Goal: Task Accomplishment & Management: Manage account settings

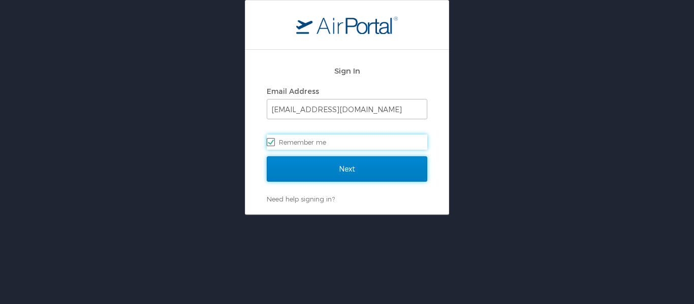
click at [354, 163] on input "Next" at bounding box center [347, 169] width 161 height 25
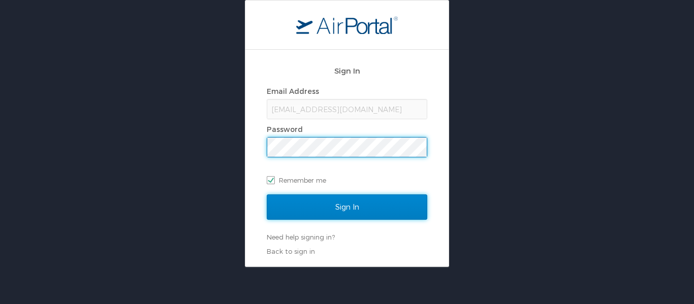
click at [386, 202] on input "Sign In" at bounding box center [347, 207] width 161 height 25
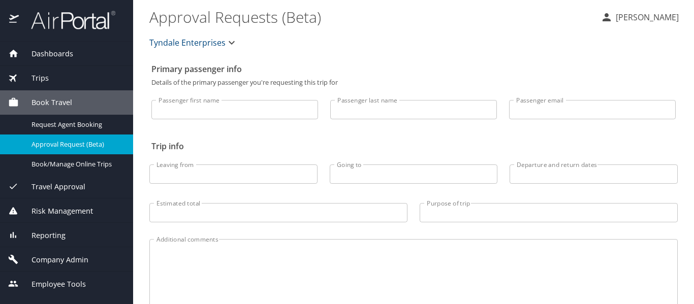
click at [46, 258] on span "Company Admin" at bounding box center [54, 260] width 70 height 11
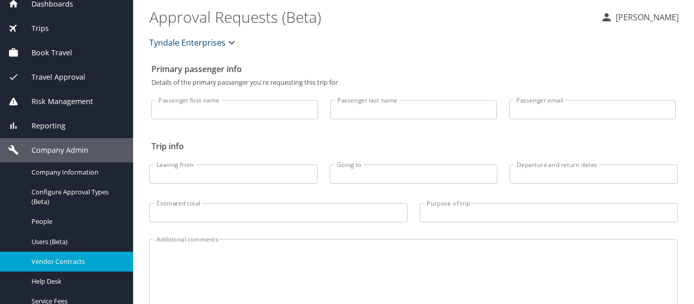
scroll to position [68, 0]
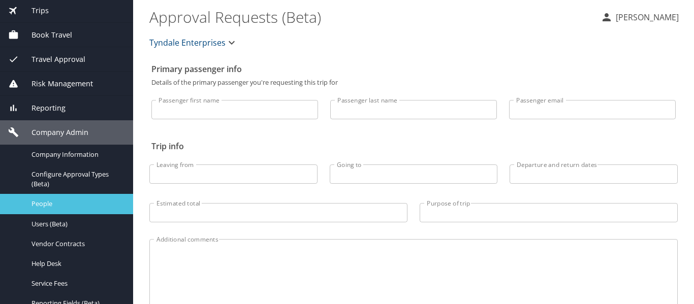
click at [56, 207] on span "People" at bounding box center [76, 204] width 89 height 10
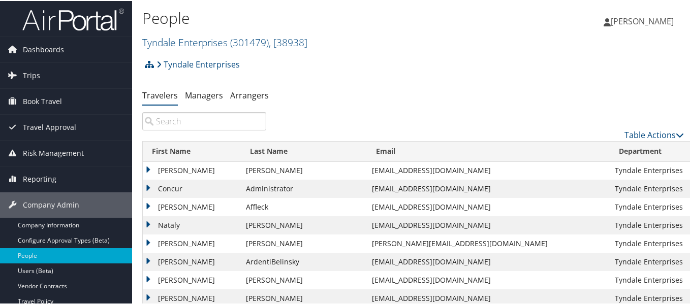
click at [210, 123] on input "search" at bounding box center [204, 120] width 124 height 18
paste input "Kris"
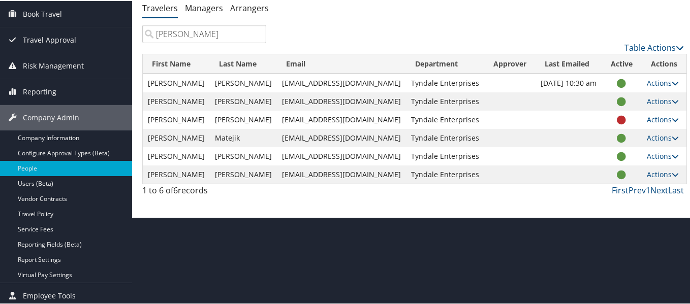
scroll to position [91, 0]
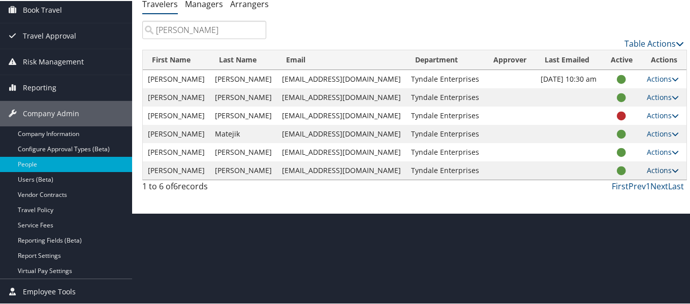
click at [651, 167] on link "Actions" at bounding box center [663, 170] width 32 height 10
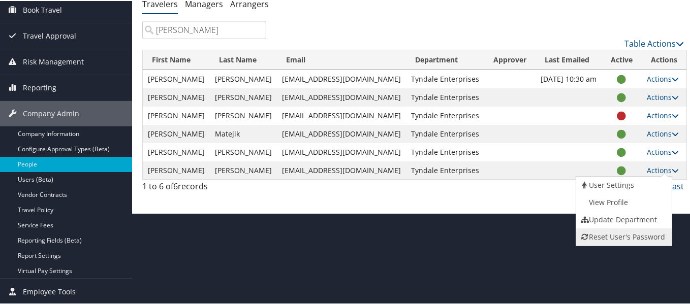
click at [630, 237] on link "Reset User's Password" at bounding box center [623, 236] width 94 height 17
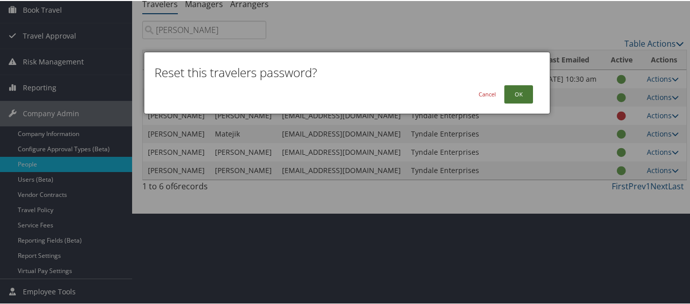
click at [509, 93] on button "OK" at bounding box center [518, 93] width 29 height 18
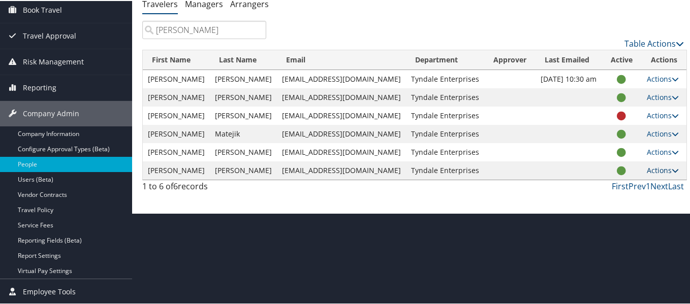
click at [652, 168] on tbody "Krista Baker kbaker@tyndaleusa.com Tyndale Enterprises Feb 15, 2018 10:30 am Ac…" at bounding box center [415, 124] width 544 height 110
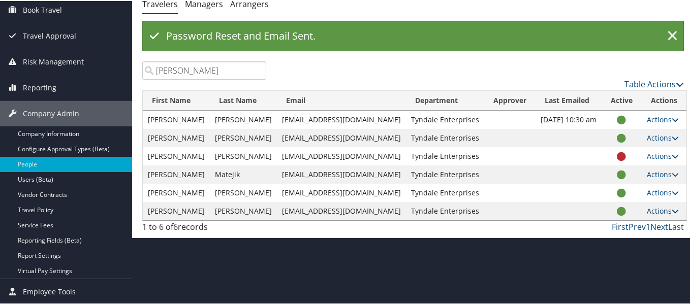
click at [647, 212] on link "Actions" at bounding box center [663, 210] width 32 height 10
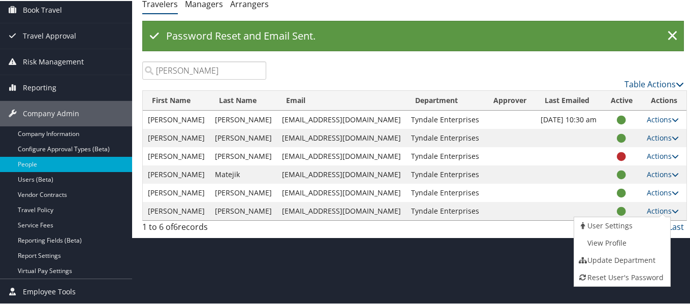
click at [436, 213] on html "Menu Dashboards ► AirPortal 360™ (Manager) My Travel Dashboard Trips ► Airtiner…" at bounding box center [347, 61] width 694 height 304
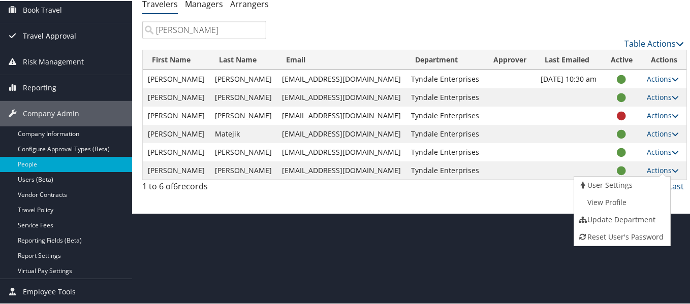
drag, startPoint x: 148, startPoint y: 37, endPoint x: 112, endPoint y: 31, distance: 36.5
click at [112, 31] on div "Dashboards AirPortal 360™ (Manager) My Travel Dashboard Trips Airtinerary® Look…" at bounding box center [347, 61] width 694 height 304
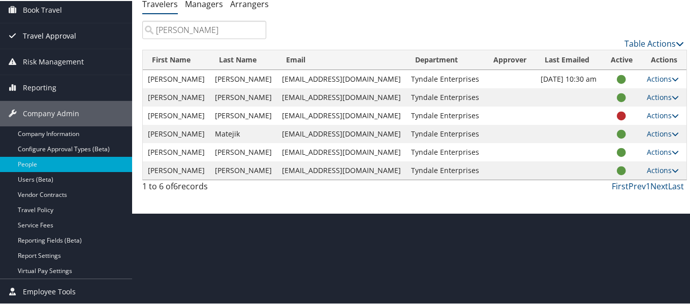
paste input "[PERSON_NAME]"
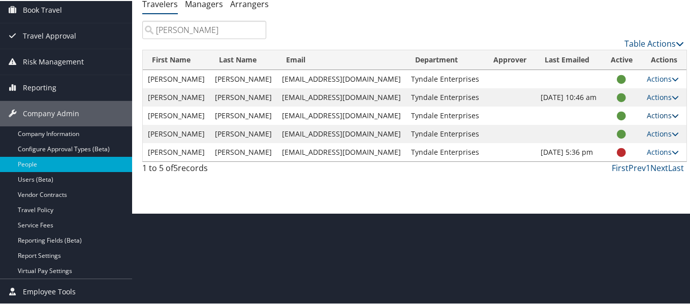
type input "[PERSON_NAME]"
click at [662, 114] on link "Actions" at bounding box center [663, 115] width 32 height 10
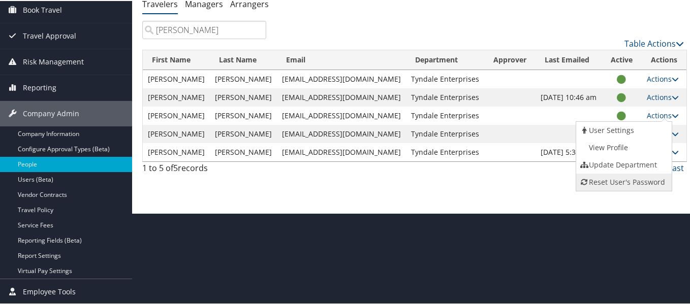
click at [609, 178] on link "Reset User's Password" at bounding box center [623, 181] width 94 height 17
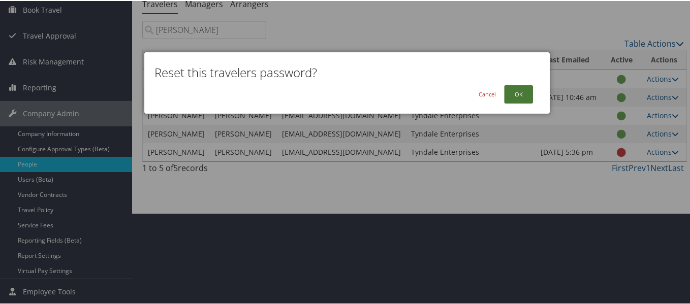
click at [519, 91] on button "OK" at bounding box center [518, 93] width 29 height 18
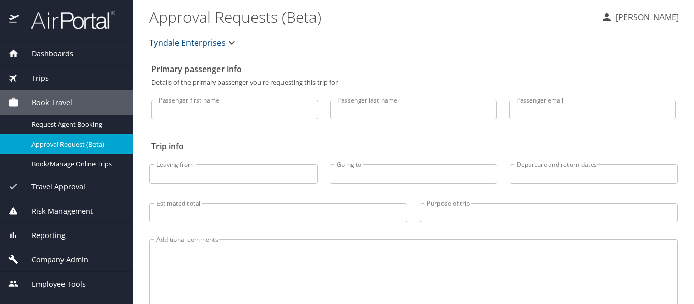
click at [49, 260] on span "Company Admin" at bounding box center [54, 260] width 70 height 11
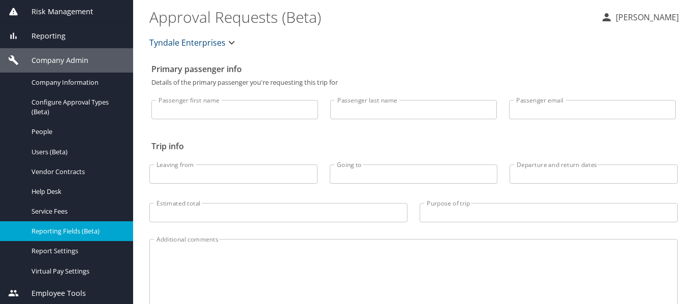
scroll to position [141, 0]
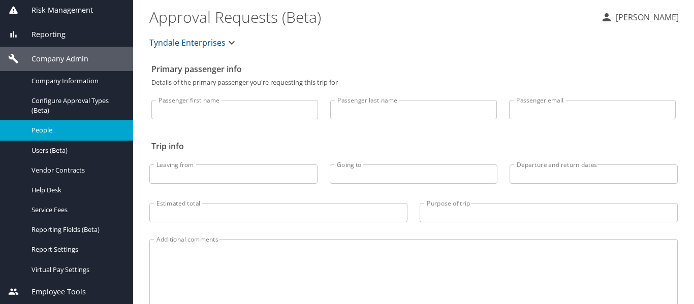
click at [52, 135] on span "People" at bounding box center [76, 131] width 89 height 10
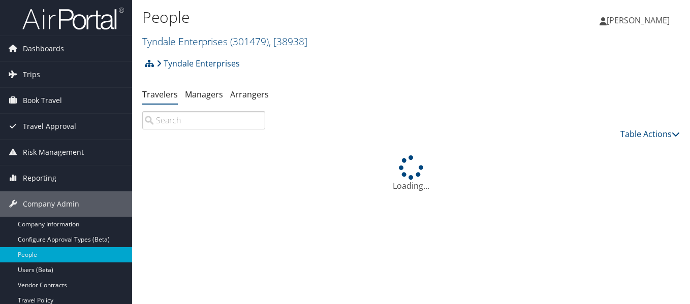
click at [171, 123] on input "search" at bounding box center [203, 120] width 123 height 18
paste input "[PERSON_NAME]"
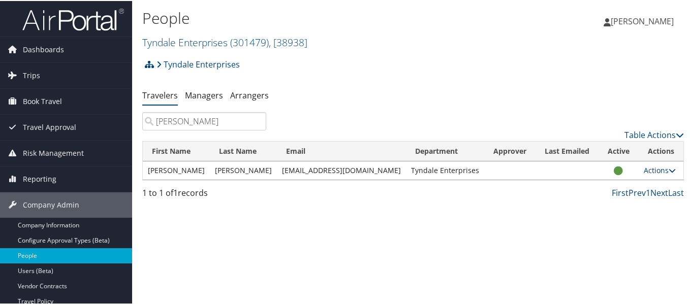
type input "[PERSON_NAME]"
click at [659, 169] on link "Actions" at bounding box center [660, 170] width 32 height 10
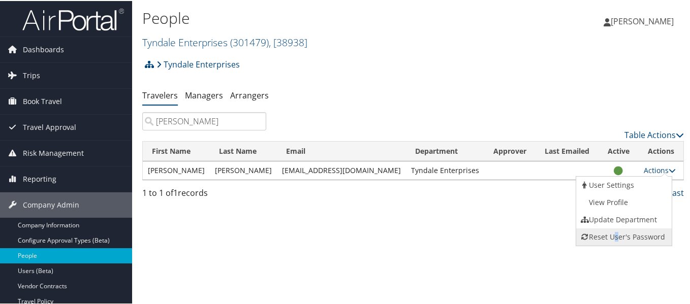
click at [613, 233] on link "Reset User's Password" at bounding box center [623, 236] width 94 height 17
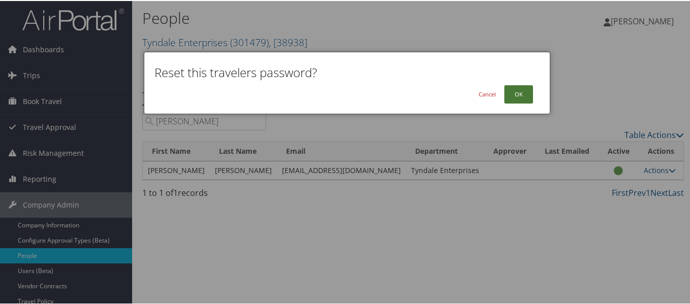
click at [514, 97] on button "OK" at bounding box center [518, 93] width 29 height 18
